Goal: Task Accomplishment & Management: Manage account settings

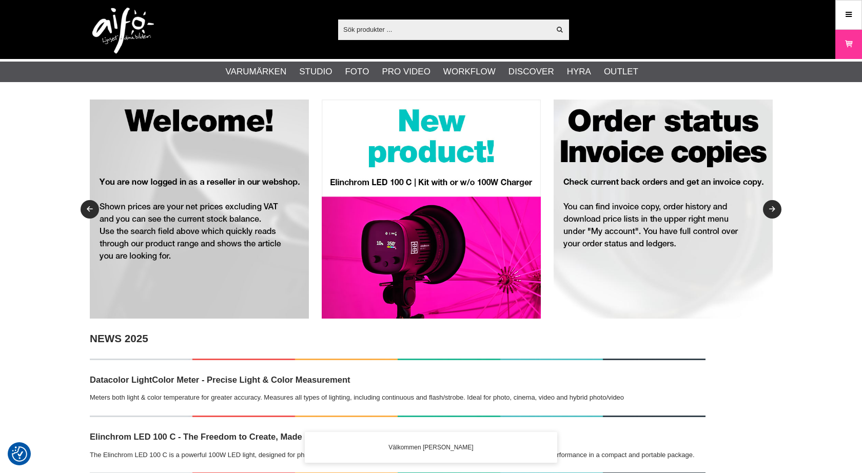
click at [846, 12] on icon at bounding box center [848, 14] width 9 height 11
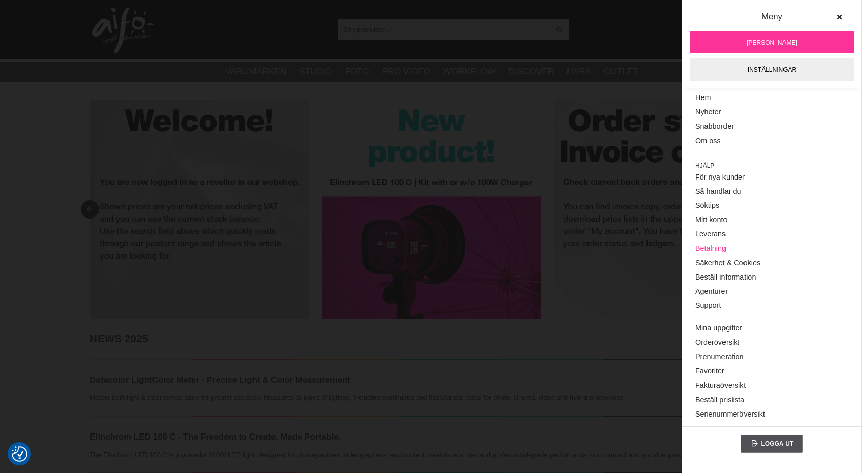
click at [712, 243] on link "Betalning" at bounding box center [771, 249] width 153 height 14
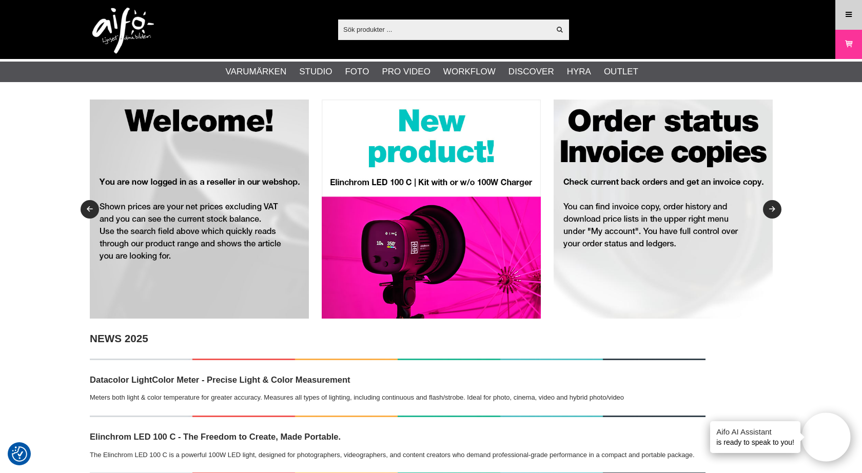
click at [841, 15] on link "Meny" at bounding box center [849, 15] width 26 height 24
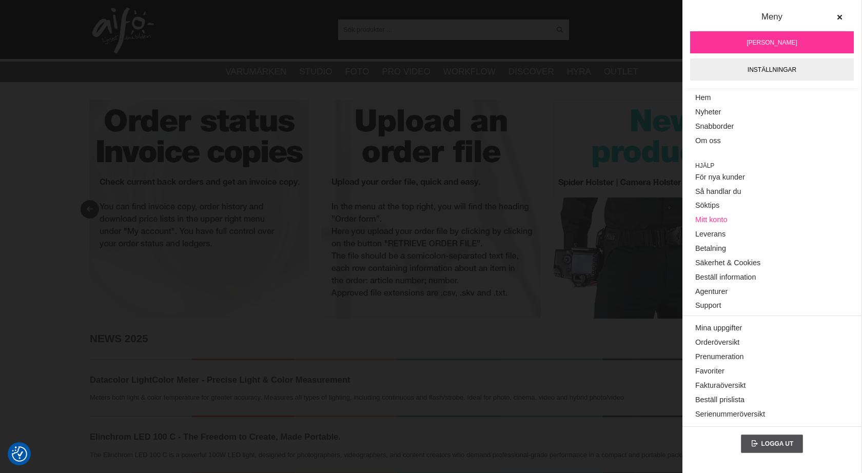
click at [719, 215] on link "Mitt konto" at bounding box center [771, 220] width 153 height 14
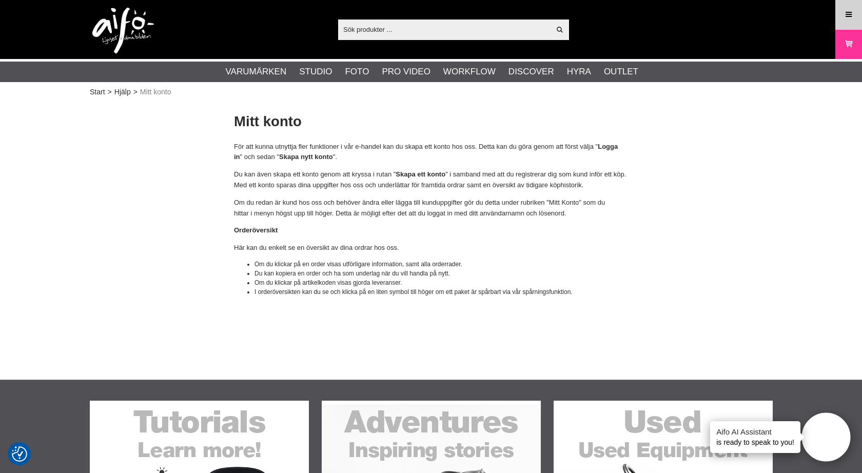
click at [847, 24] on link "Meny" at bounding box center [849, 15] width 26 height 24
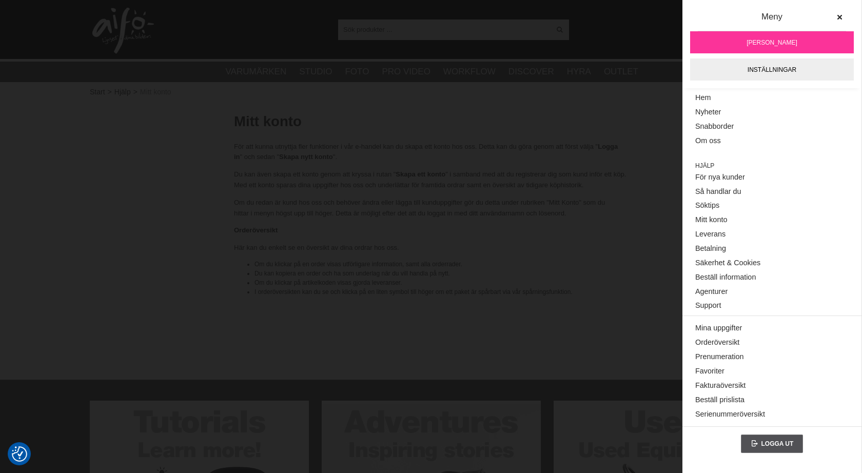
click at [813, 39] on link "[PERSON_NAME]" at bounding box center [772, 42] width 164 height 22
click at [728, 336] on link "Orderöversikt" at bounding box center [771, 343] width 153 height 14
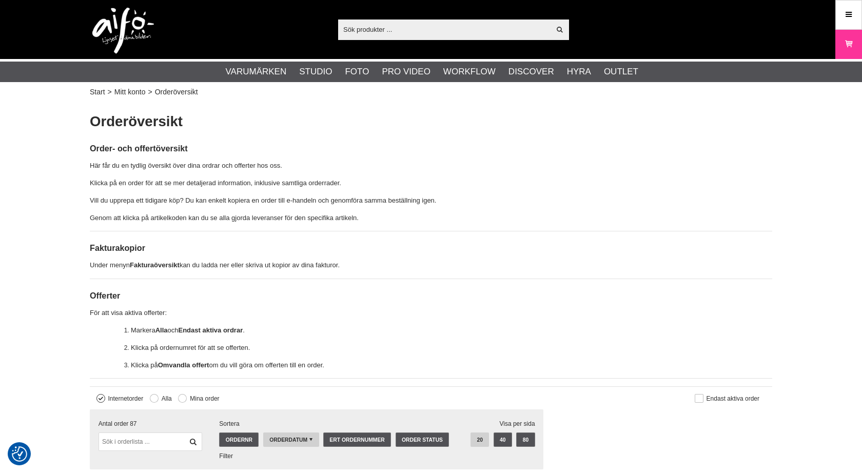
checkbox input "true"
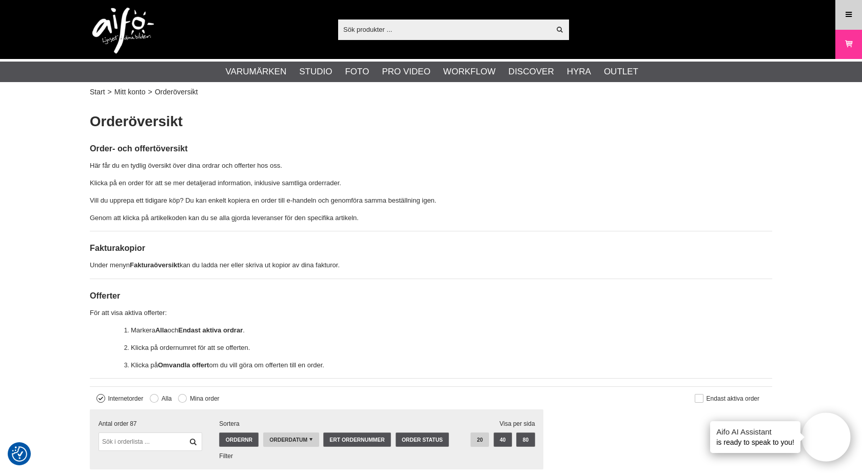
click at [837, 18] on link "Meny" at bounding box center [849, 15] width 26 height 24
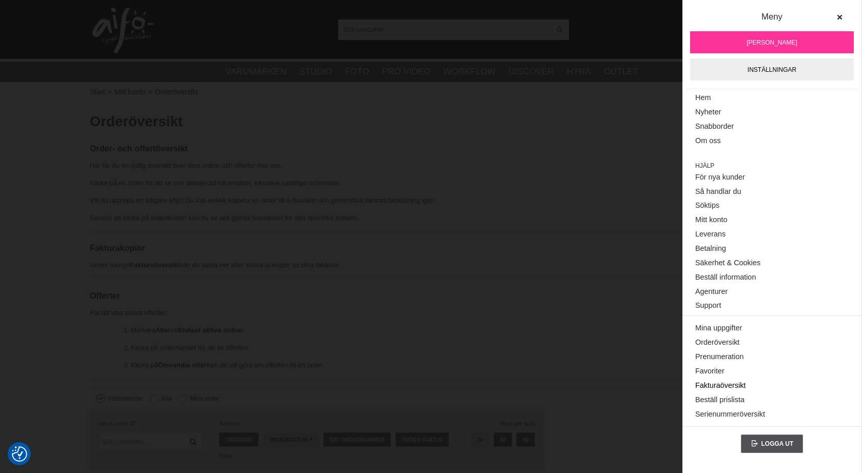
click at [728, 379] on link "Fakturaöversikt" at bounding box center [771, 386] width 153 height 14
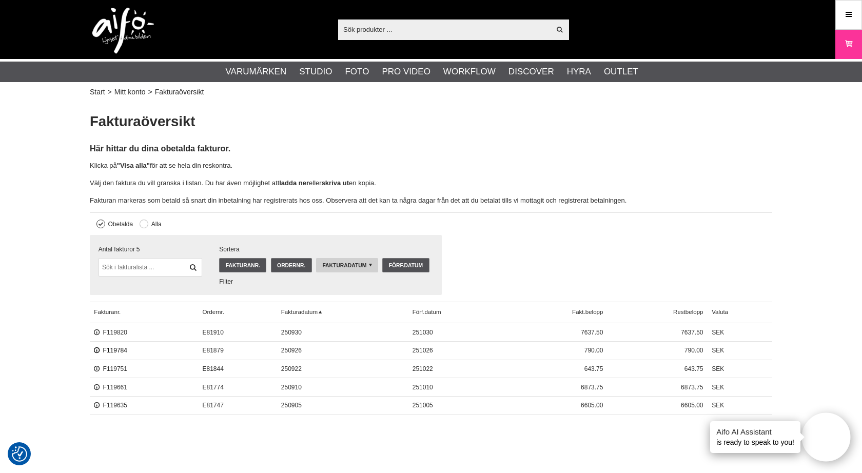
click at [118, 348] on link "F119784" at bounding box center [110, 350] width 33 height 7
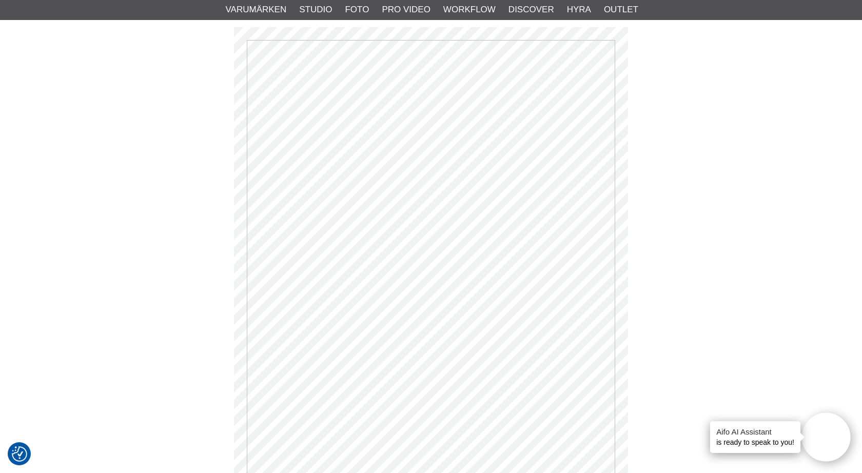
scroll to position [176, 0]
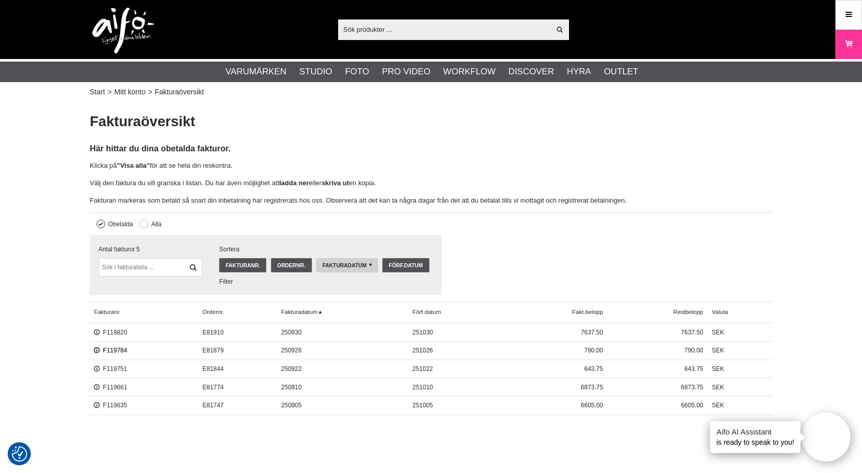
click at [95, 350] on link "F119784" at bounding box center [110, 350] width 33 height 7
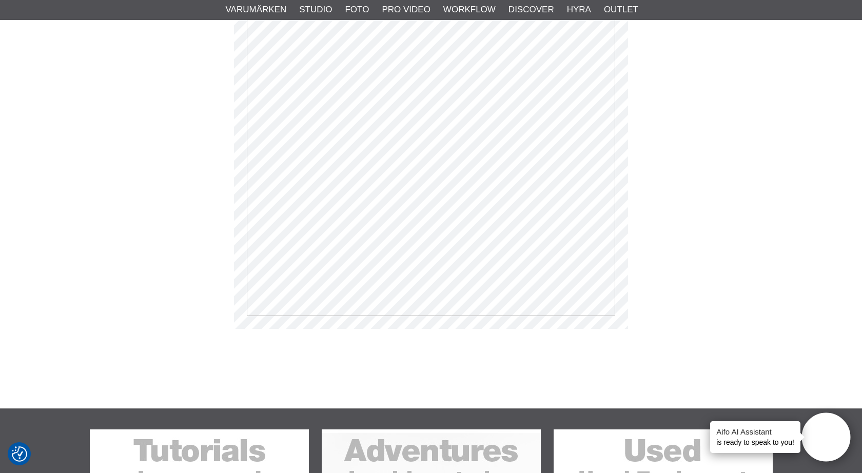
scroll to position [375, 0]
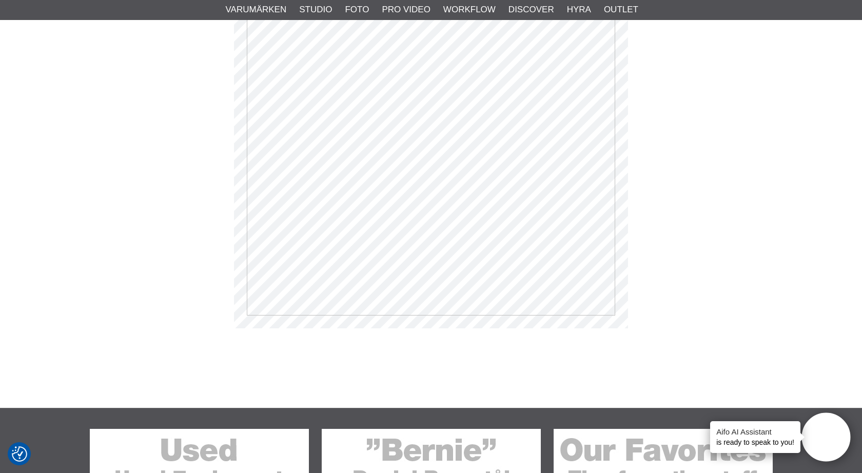
click at [708, 226] on main "Fakturanummer F119784 Antal påminnelser 0 Inga betalningar har gjorts på faktur…" at bounding box center [431, 34] width 683 height 594
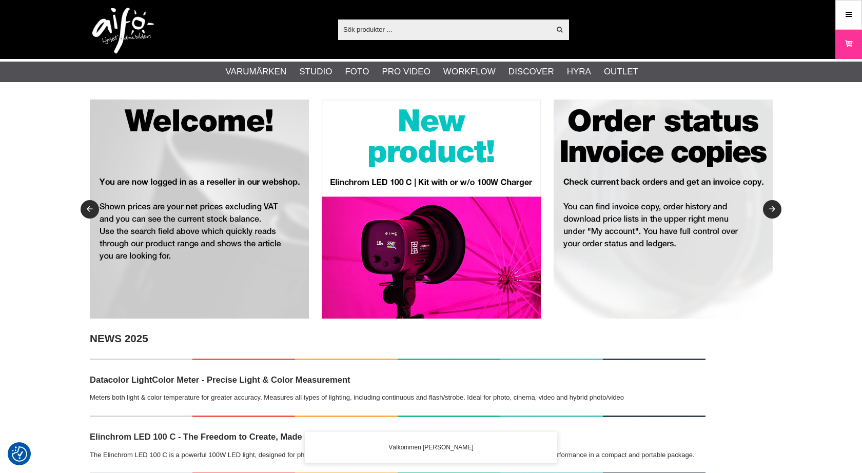
click at [381, 30] on input "text" at bounding box center [444, 29] width 212 height 15
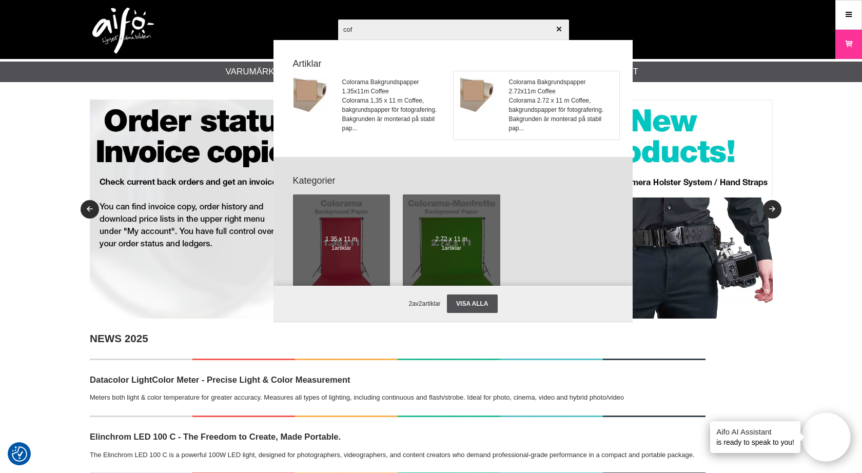
type input "cof"
click at [545, 84] on span "Colorama Bakgrundspapper 2.72x11m Coffee" at bounding box center [561, 87] width 104 height 18
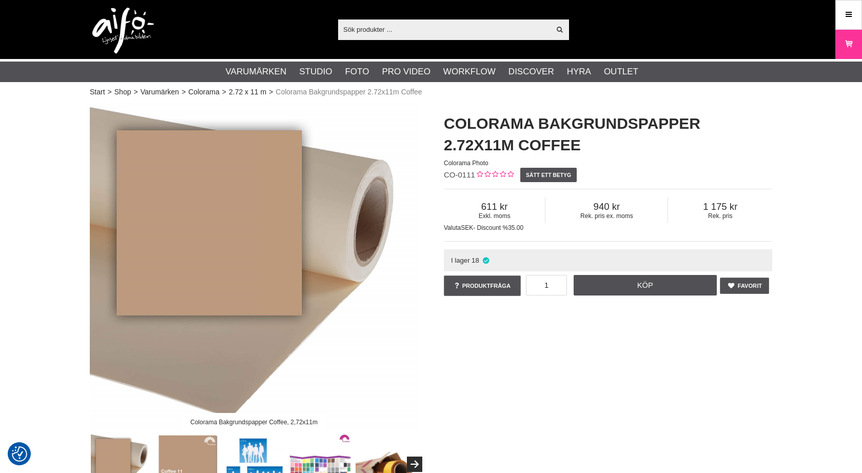
checkbox input "true"
